Goal: Task Accomplishment & Management: Manage account settings

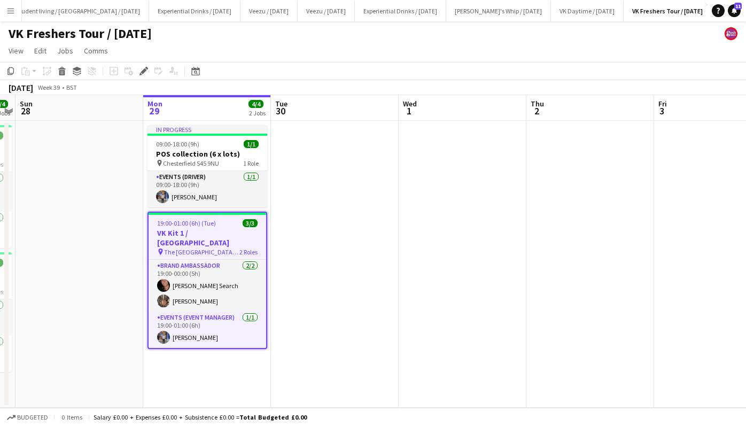
scroll to position [0, 42]
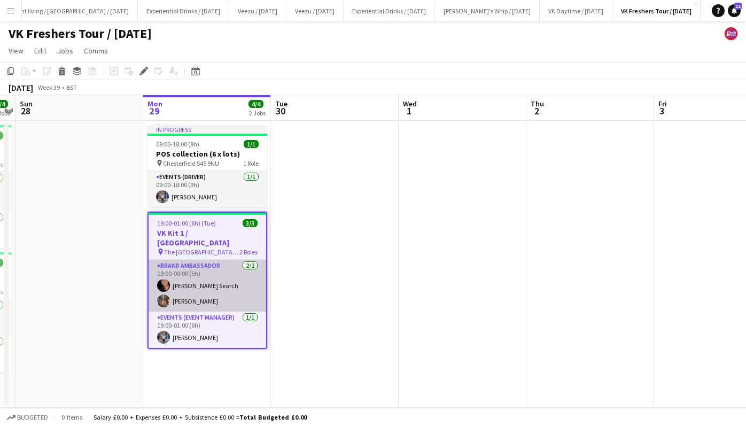
click at [185, 277] on app-card-role "Brand Ambassador [DATE] 19:00-00:00 (5h) [PERSON_NAME] Search [PERSON_NAME]" at bounding box center [208, 286] width 118 height 52
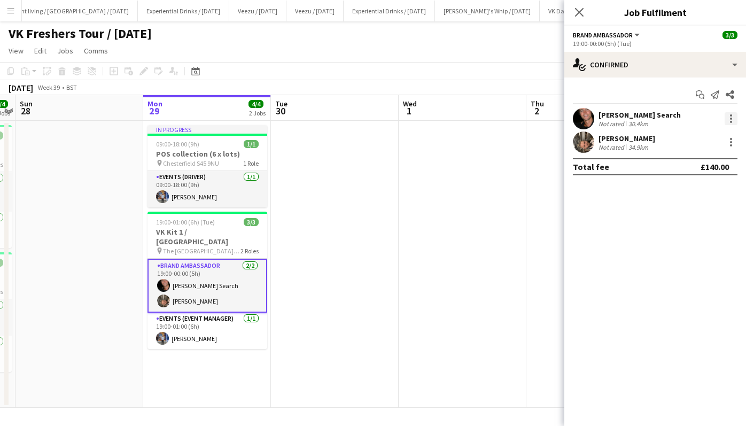
click at [732, 117] on div at bounding box center [731, 118] width 13 height 13
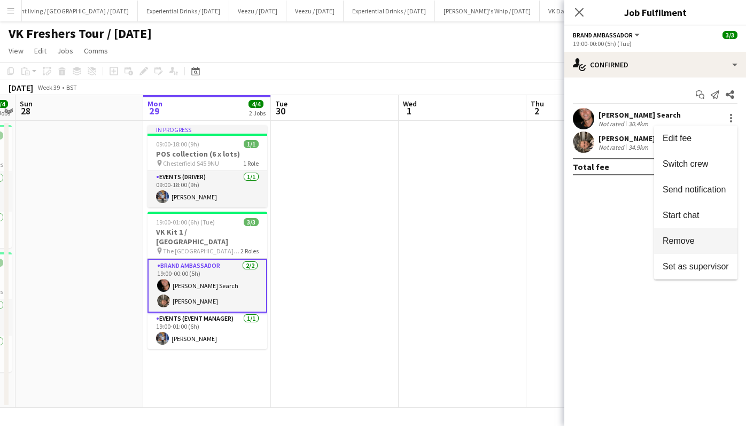
click at [696, 239] on span "Remove" at bounding box center [696, 241] width 66 height 10
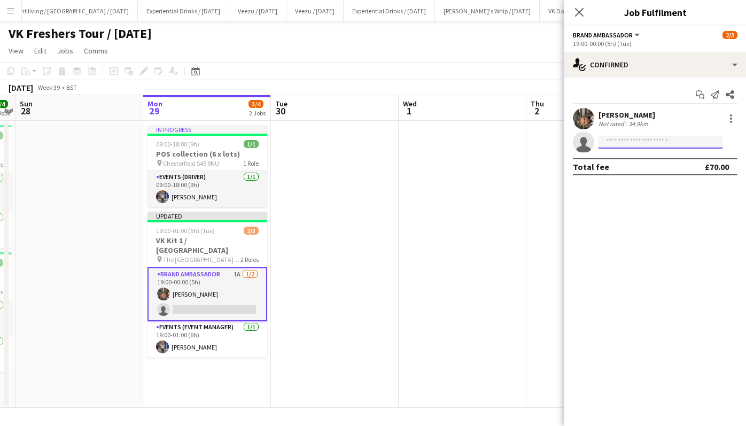
click at [647, 143] on input at bounding box center [661, 142] width 124 height 13
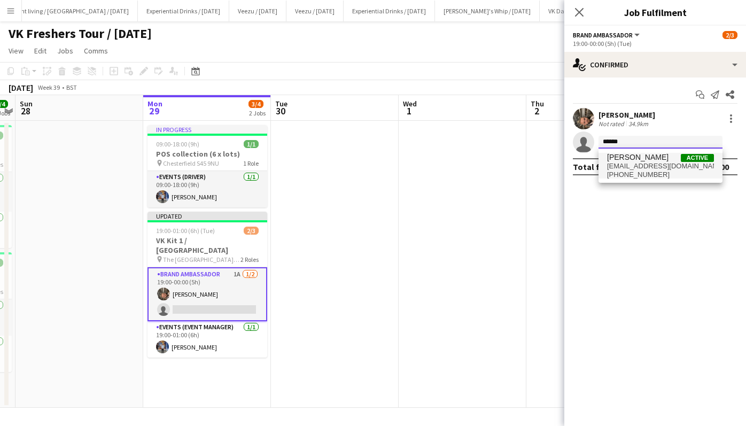
type input "******"
click at [647, 161] on span "Carl Taylor Active" at bounding box center [660, 157] width 107 height 9
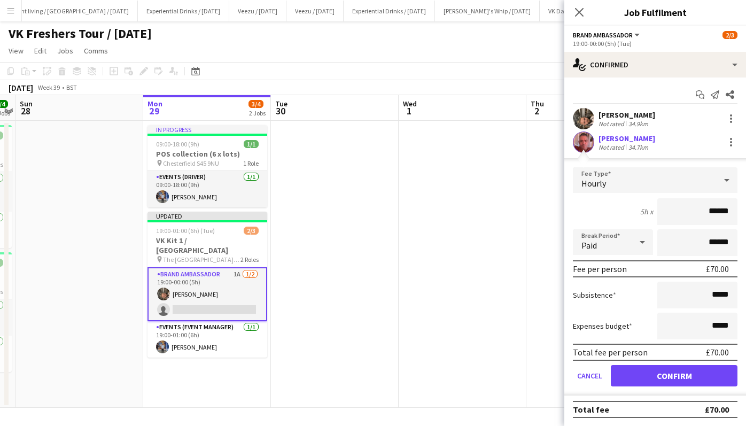
click at [618, 138] on div "Carl Taylor" at bounding box center [627, 139] width 57 height 10
click at [617, 112] on div "Ben Taylor" at bounding box center [627, 115] width 57 height 10
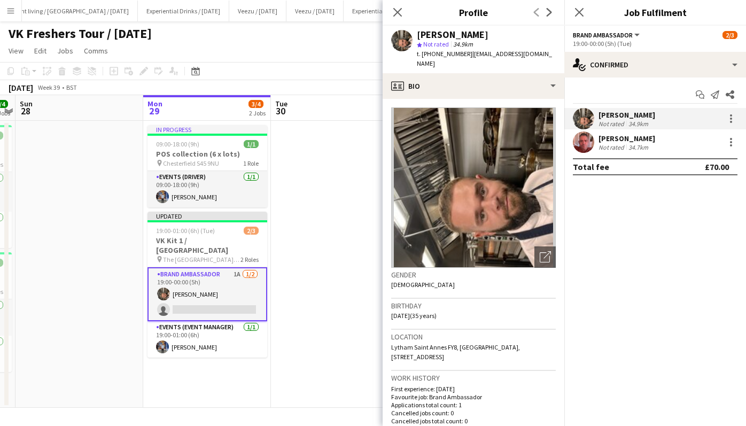
click at [616, 138] on div "Carl Taylor" at bounding box center [627, 139] width 57 height 10
click at [604, 137] on div "Carl Taylor" at bounding box center [627, 139] width 57 height 10
click at [596, 137] on div "Carl Taylor Not rated 34.7km" at bounding box center [655, 141] width 182 height 21
click at [397, 9] on icon "Close pop-in" at bounding box center [397, 12] width 10 height 10
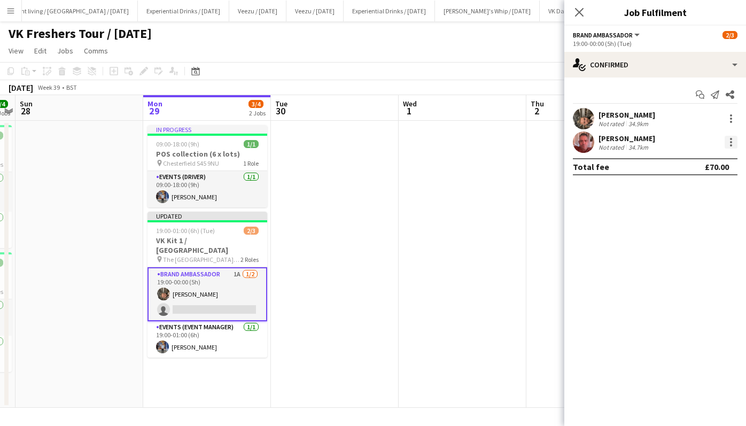
click at [733, 139] on div at bounding box center [731, 142] width 13 height 13
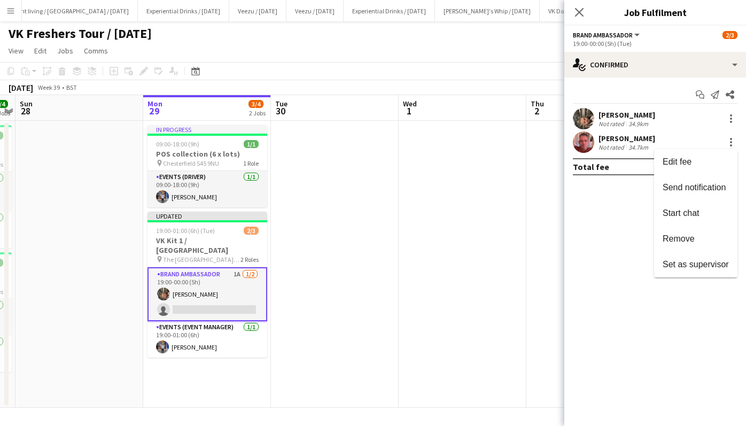
click at [638, 136] on div at bounding box center [373, 213] width 746 height 426
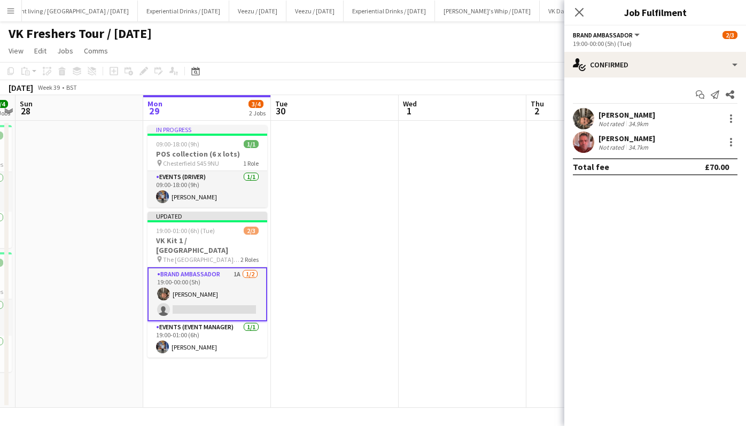
click at [622, 138] on div "Carl Taylor" at bounding box center [627, 139] width 57 height 10
click at [578, 17] on icon "Close pop-in" at bounding box center [579, 12] width 10 height 10
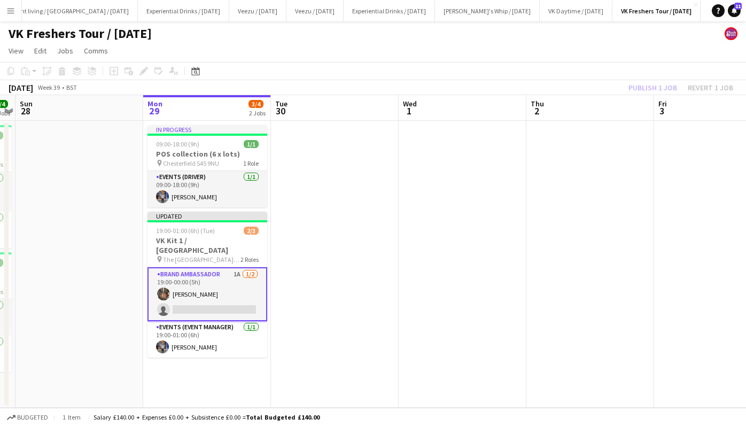
click at [206, 297] on app-card-role "Brand Ambassador 1A 1/2 19:00-00:00 (5h) Ben Taylor single-neutral-actions" at bounding box center [207, 294] width 120 height 54
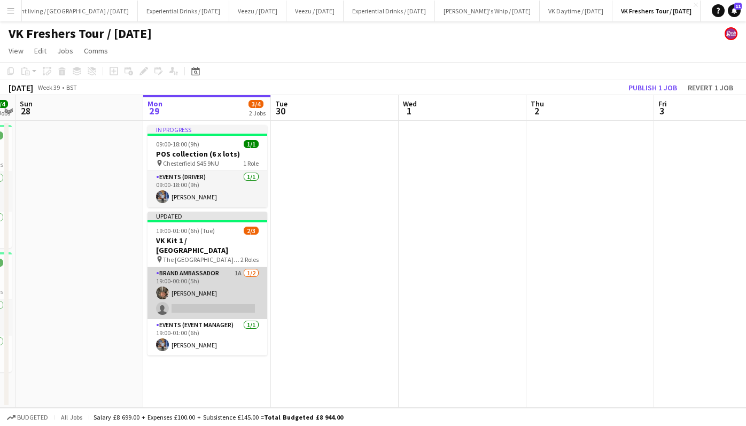
click at [206, 297] on app-card-role "Brand Ambassador 1A 1/2 19:00-00:00 (5h) Ben Taylor single-neutral-actions" at bounding box center [207, 293] width 120 height 52
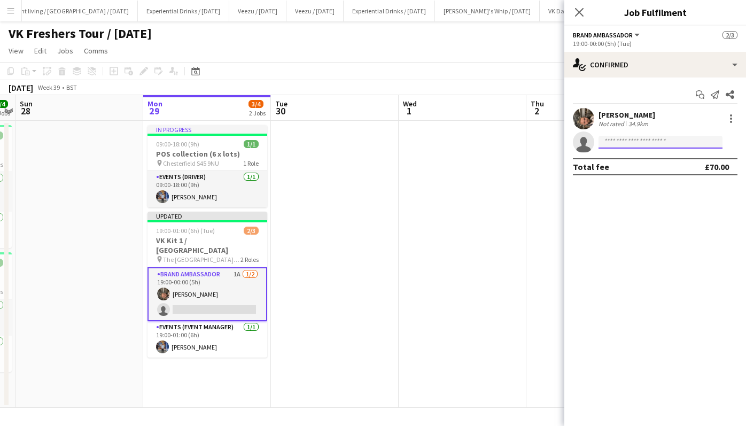
click at [635, 139] on input at bounding box center [661, 142] width 124 height 13
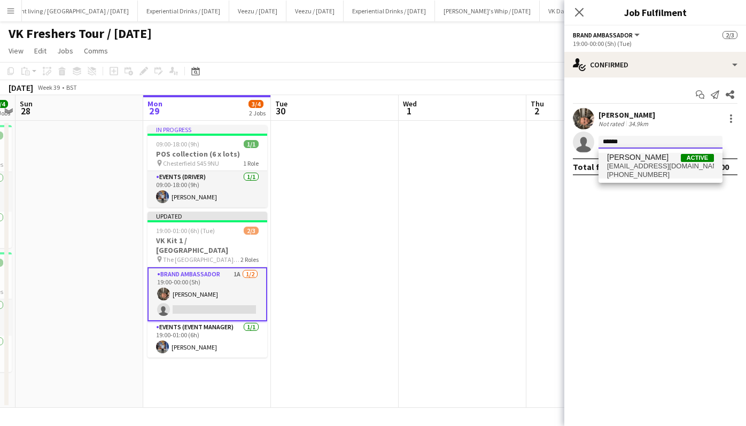
type input "******"
click at [638, 164] on span "cartay_uk@hotmail.co.uk" at bounding box center [660, 166] width 107 height 9
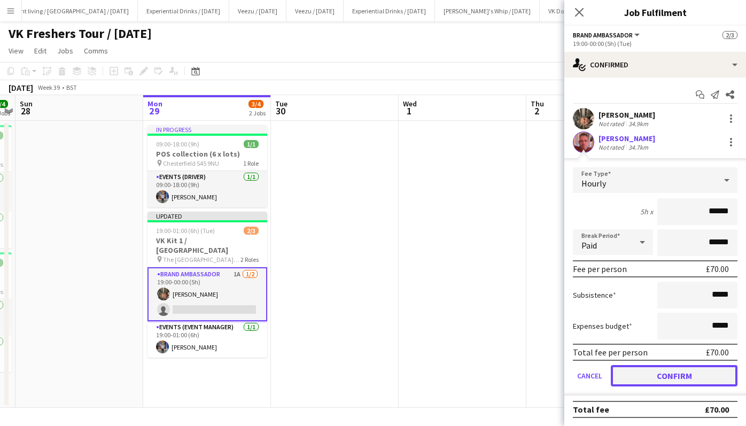
click at [680, 374] on button "Confirm" at bounding box center [674, 375] width 127 height 21
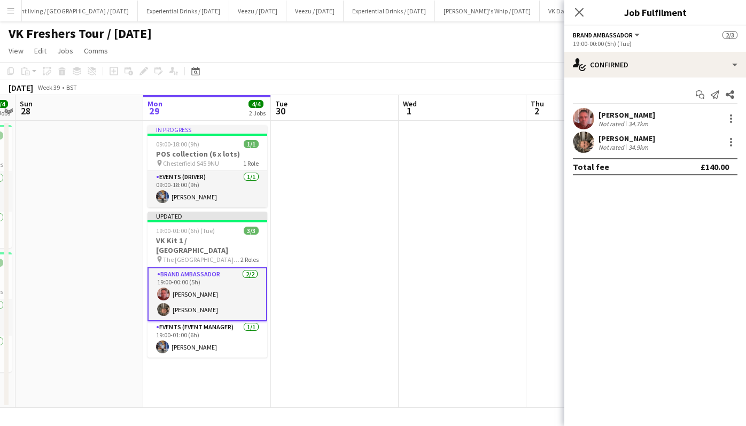
click at [623, 113] on div "Carl Taylor" at bounding box center [627, 115] width 57 height 10
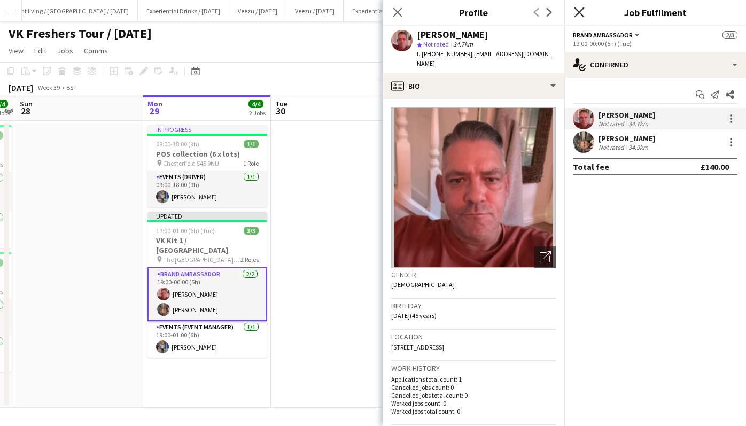
click at [579, 14] on icon "Close pop-in" at bounding box center [579, 12] width 10 height 10
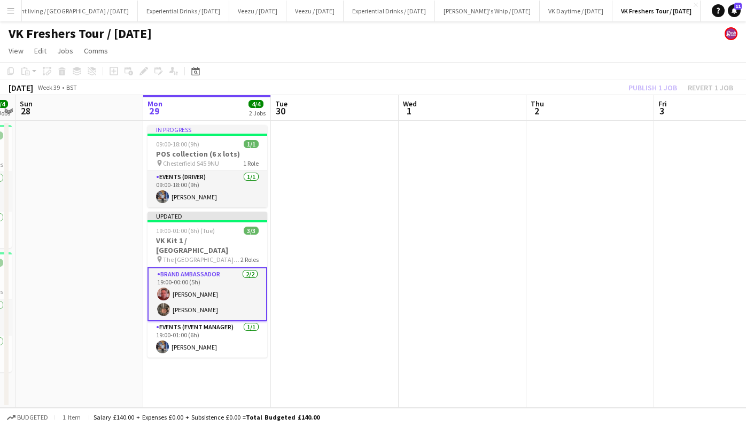
click at [642, 84] on div "Publish 1 job Revert 1 job" at bounding box center [681, 88] width 130 height 14
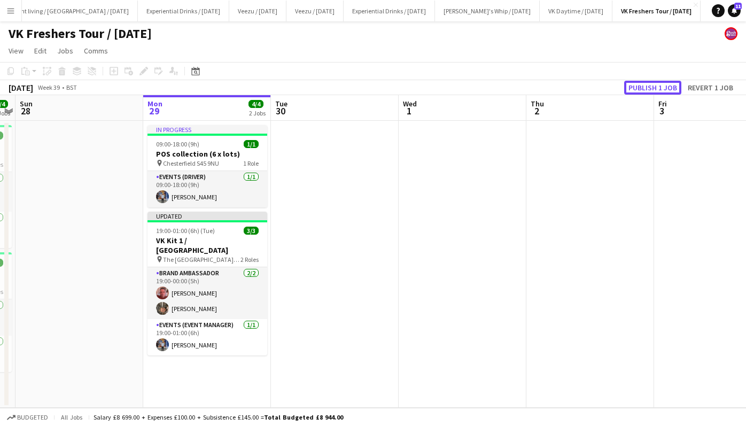
click at [642, 84] on button "Publish 1 job" at bounding box center [652, 88] width 57 height 14
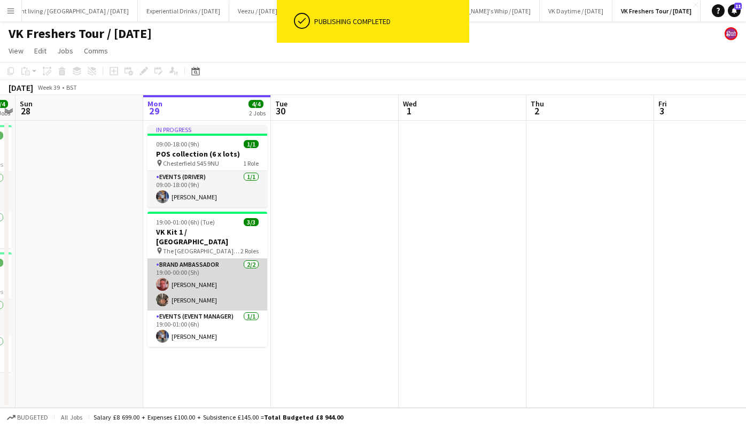
click at [192, 272] on app-card-role "Brand Ambassador 2/2 19:00-00:00 (5h) Carl Taylor Ben Taylor" at bounding box center [207, 285] width 120 height 52
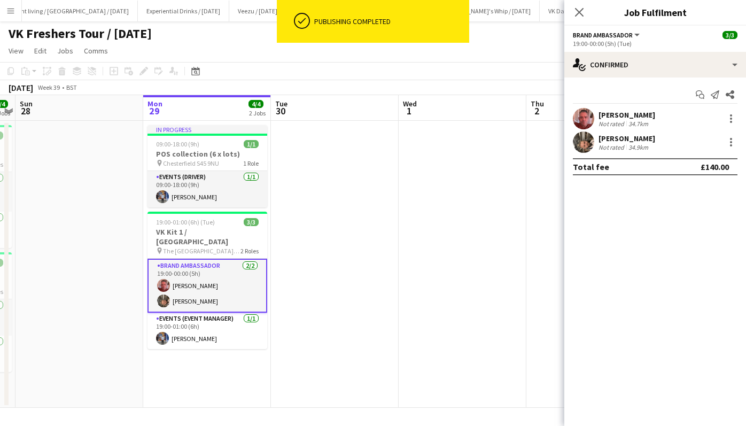
click at [629, 112] on div "Carl Taylor" at bounding box center [627, 115] width 57 height 10
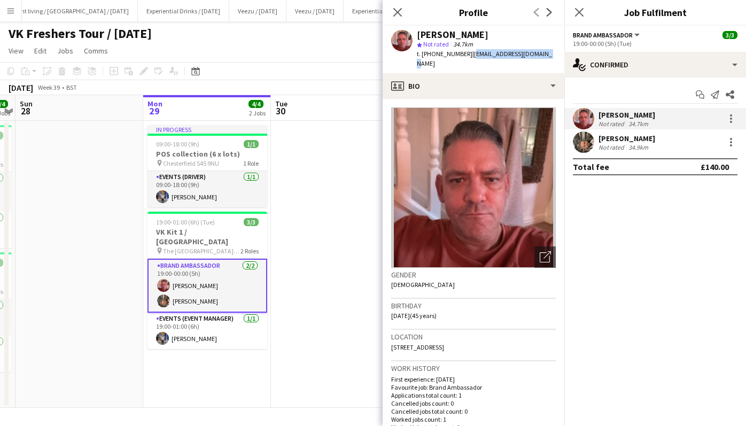
drag, startPoint x: 471, startPoint y: 53, endPoint x: 538, endPoint y: 52, distance: 66.8
click at [538, 52] on span "| cartay_uk@hotmail.co.uk" at bounding box center [484, 59] width 135 height 18
copy span "cartay_uk@hotmail.co.uk"
